Goal: Download file/media

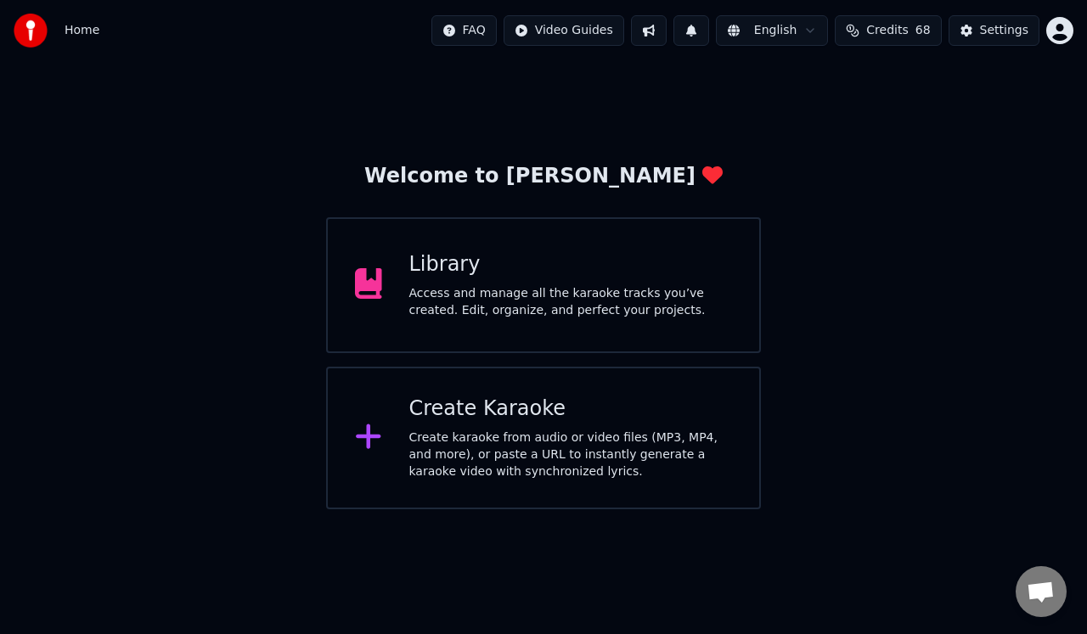
click at [610, 295] on div "Access and manage all the karaoke tracks you’ve created. Edit, organize, and pe…" at bounding box center [570, 302] width 323 height 34
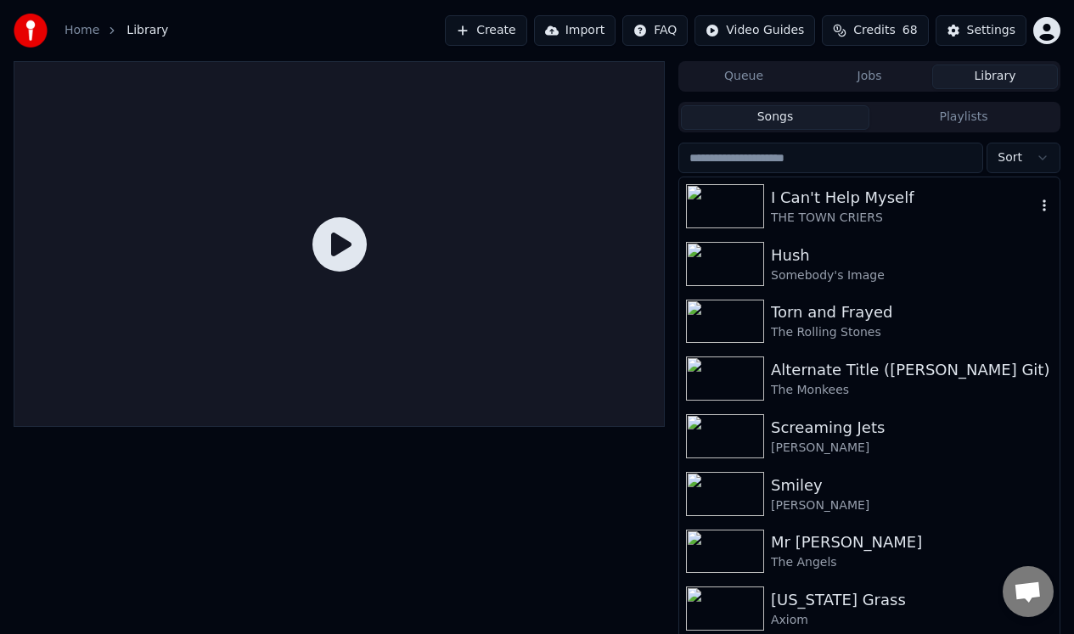
click at [814, 204] on div "I Can't Help Myself" at bounding box center [903, 198] width 265 height 24
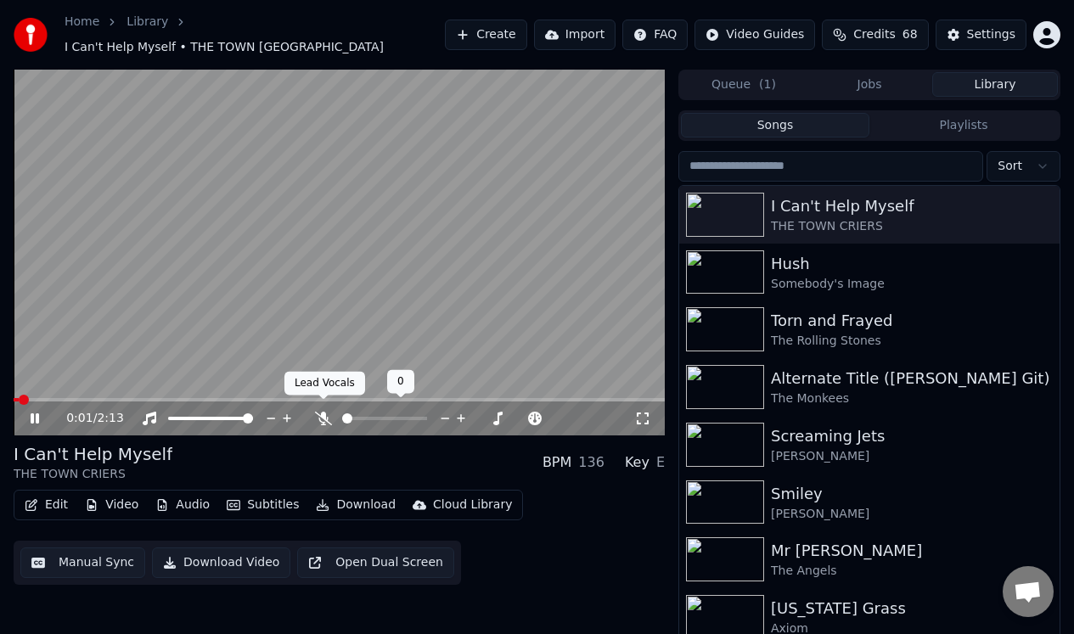
click at [323, 412] on icon at bounding box center [323, 419] width 17 height 14
click at [36, 413] on icon at bounding box center [35, 418] width 8 height 10
click at [361, 496] on button "Download" at bounding box center [355, 505] width 93 height 24
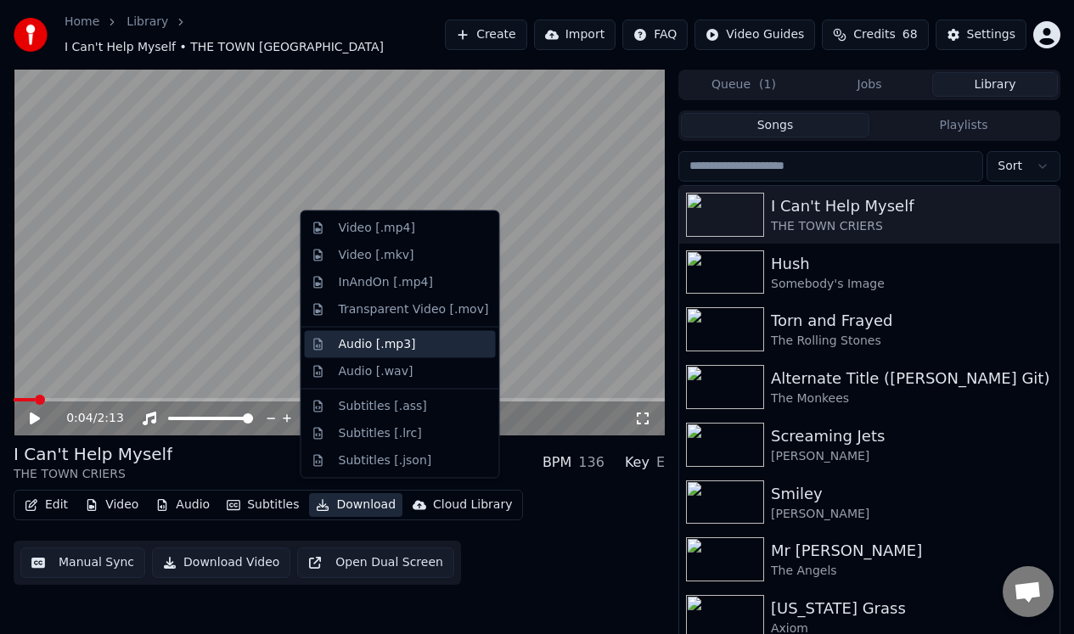
click at [351, 341] on div "Audio [.mp3]" at bounding box center [377, 343] width 77 height 17
